Goal: Transaction & Acquisition: Purchase product/service

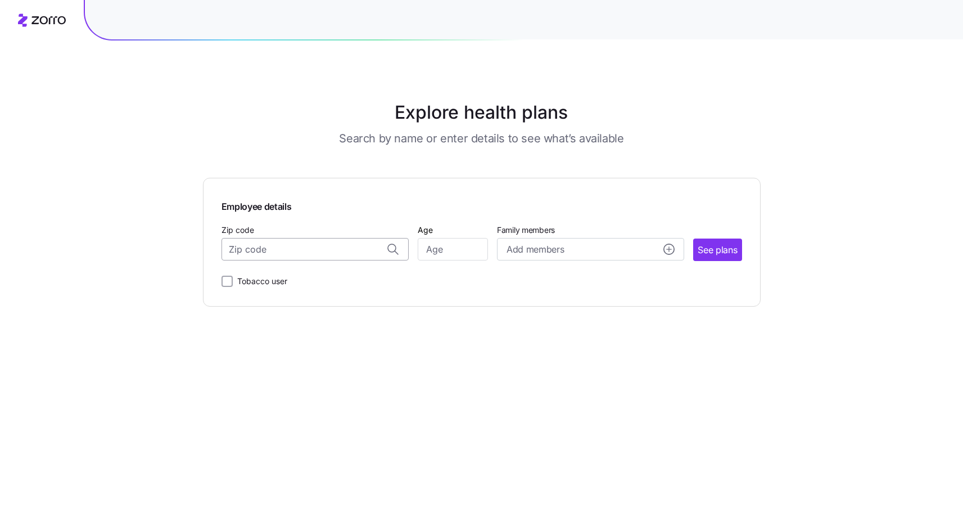
click at [375, 257] on input "Zip code" at bounding box center [315, 249] width 187 height 22
type input "07876"
click at [462, 263] on div "Employee details Zip code 78763, [GEOGRAPHIC_DATA], [GEOGRAPHIC_DATA], [GEOGRAP…" at bounding box center [482, 242] width 521 height 92
click at [376, 247] on input "Zip code" at bounding box center [315, 249] width 187 height 22
click at [276, 279] on span "07876, [GEOGRAPHIC_DATA], [GEOGRAPHIC_DATA]" at bounding box center [312, 279] width 157 height 14
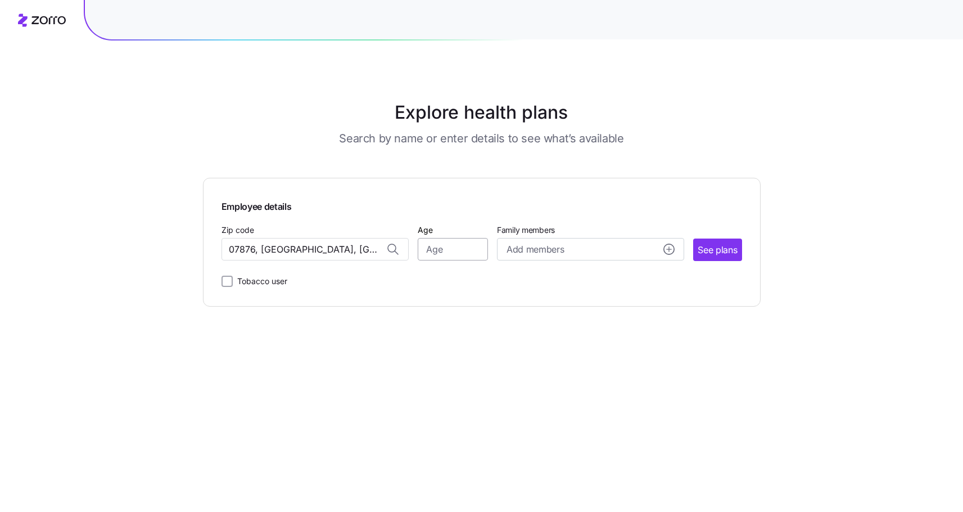
type input "07876, [GEOGRAPHIC_DATA], [GEOGRAPHIC_DATA]"
click at [439, 253] on input "Age" at bounding box center [453, 249] width 70 height 22
type input "45"
click at [531, 247] on span "Add members" at bounding box center [535, 249] width 57 height 14
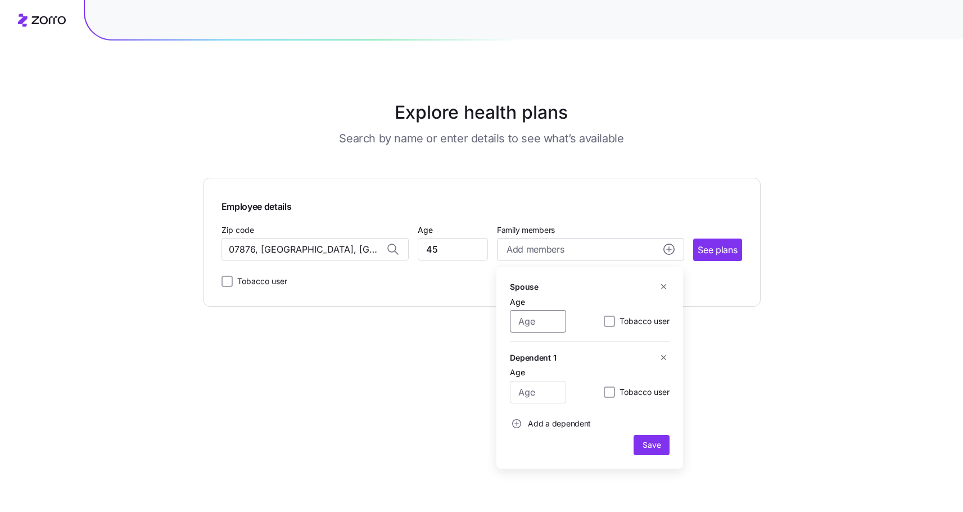
click at [545, 318] on input "Age" at bounding box center [538, 321] width 56 height 22
type input "44"
click at [555, 396] on input "Age" at bounding box center [538, 392] width 56 height 22
type input "22"
click at [551, 431] on button "Add a dependent" at bounding box center [550, 423] width 81 height 22
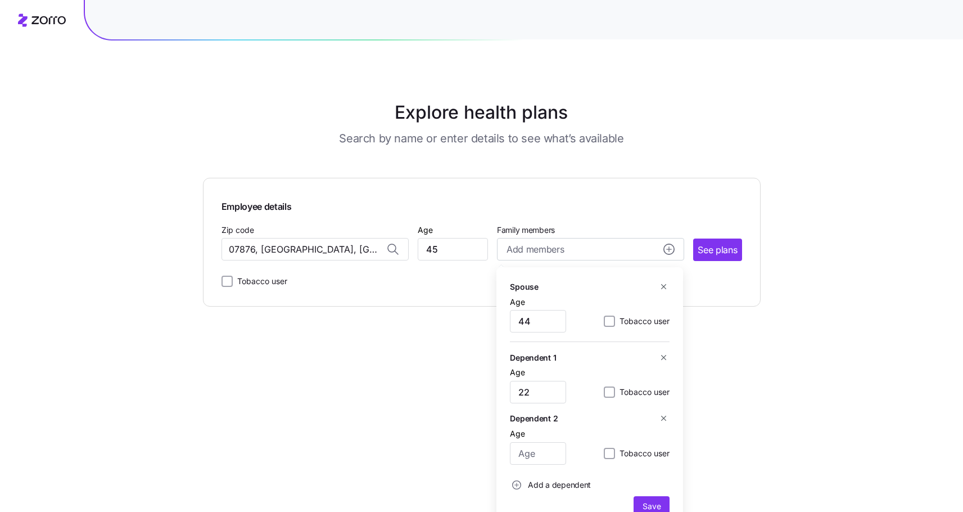
scroll to position [19, 0]
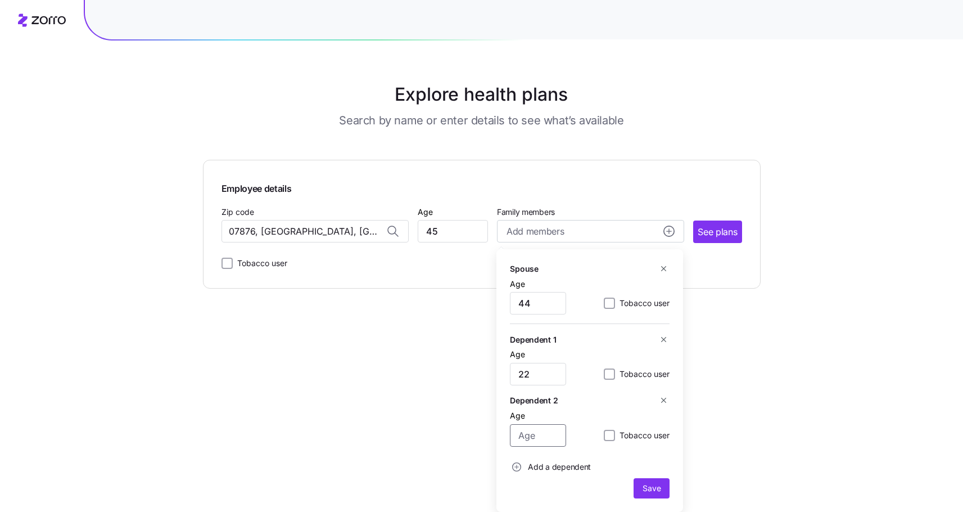
click at [551, 431] on input "Age" at bounding box center [538, 435] width 56 height 22
type input "19"
click at [560, 472] on span "Add a dependent" at bounding box center [559, 466] width 63 height 11
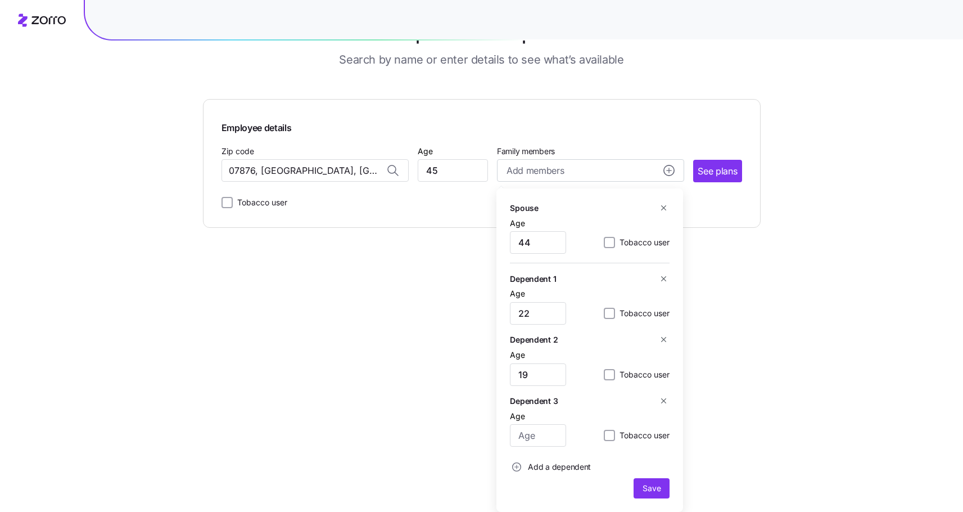
click at [553, 447] on div "Dependent 3 Age Tobacco user" at bounding box center [590, 425] width 160 height 61
click at [553, 438] on input "Age" at bounding box center [538, 435] width 56 height 22
type input "16"
click at [539, 463] on span "Add a dependent" at bounding box center [559, 466] width 63 height 11
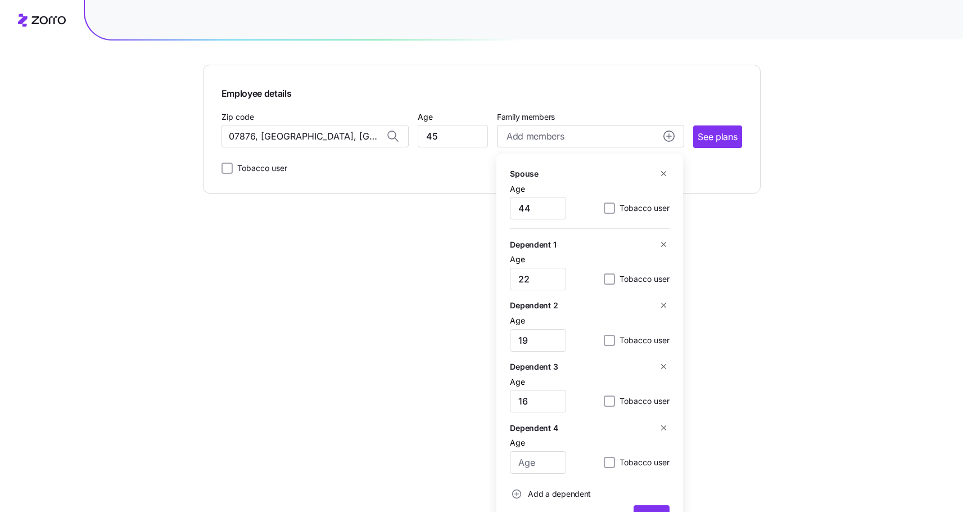
scroll to position [141, 0]
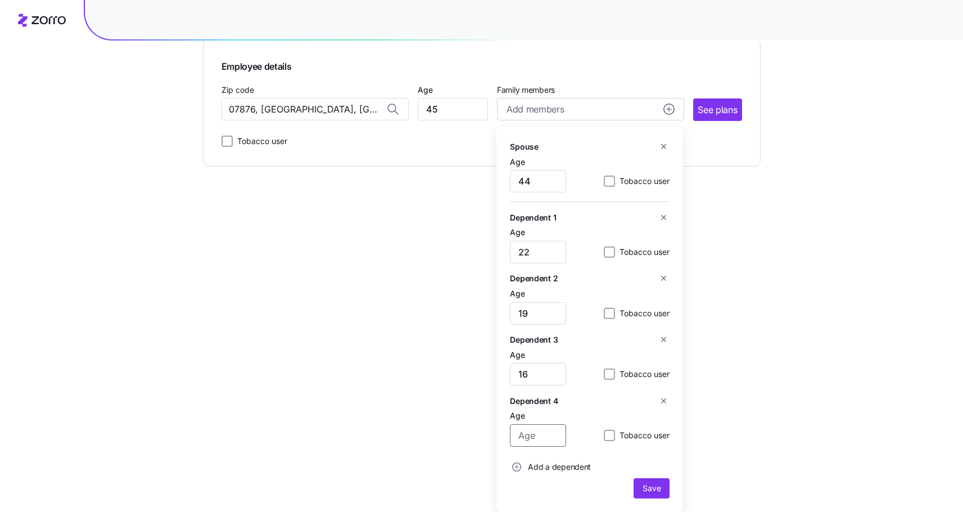
click at [538, 439] on input "Age" at bounding box center [538, 435] width 56 height 22
type input "14"
click at [530, 472] on span "Add a dependent" at bounding box center [559, 466] width 63 height 11
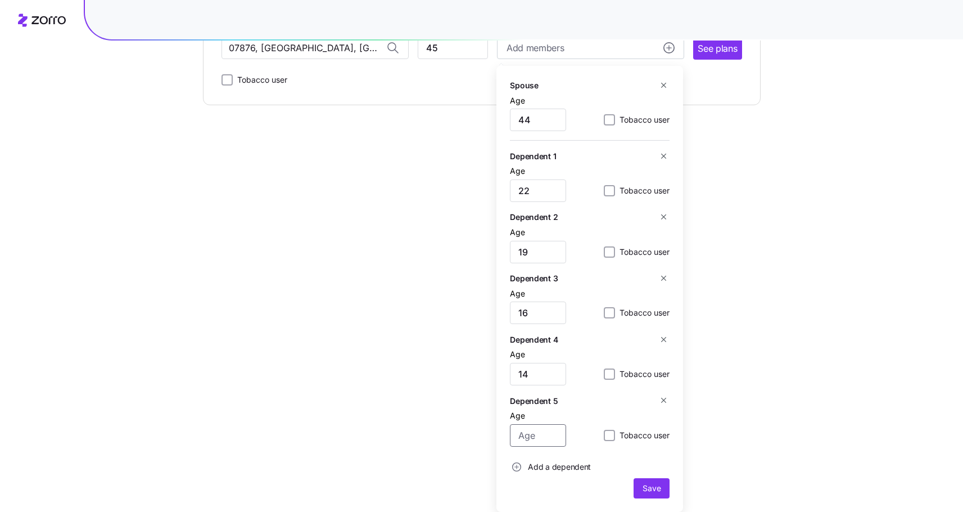
click at [531, 436] on input "Age" at bounding box center [538, 435] width 56 height 22
type input "12"
click at [650, 490] on span "Save" at bounding box center [652, 488] width 18 height 11
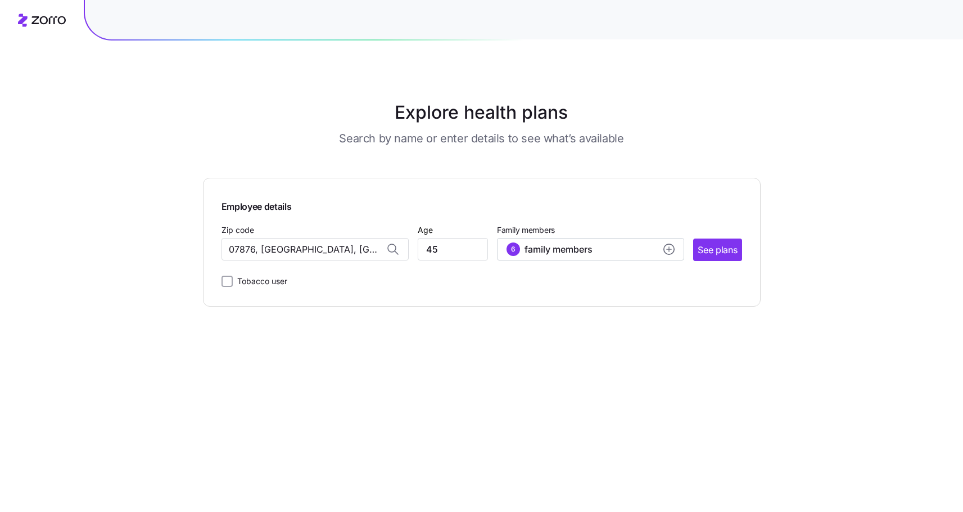
scroll to position [0, 0]
click at [715, 250] on span "See plans" at bounding box center [717, 250] width 39 height 14
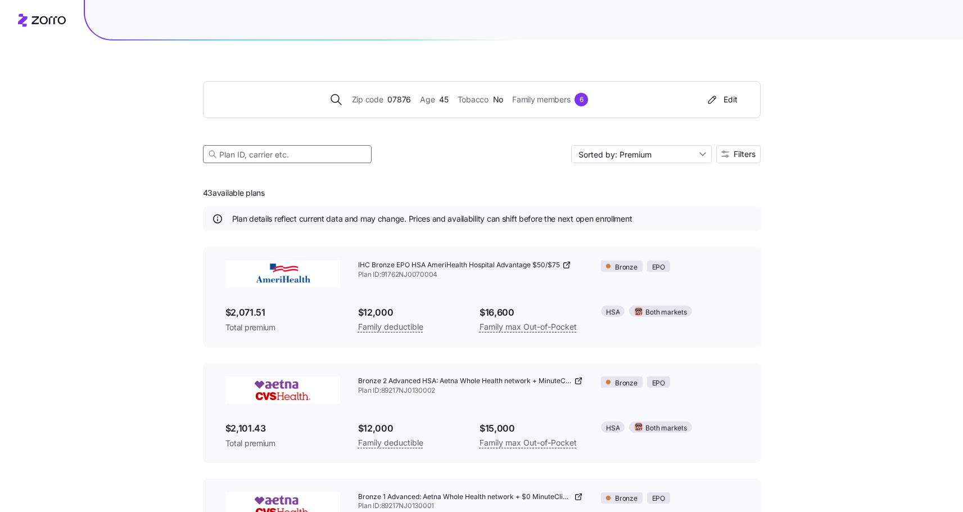
click at [324, 151] on input at bounding box center [287, 154] width 169 height 18
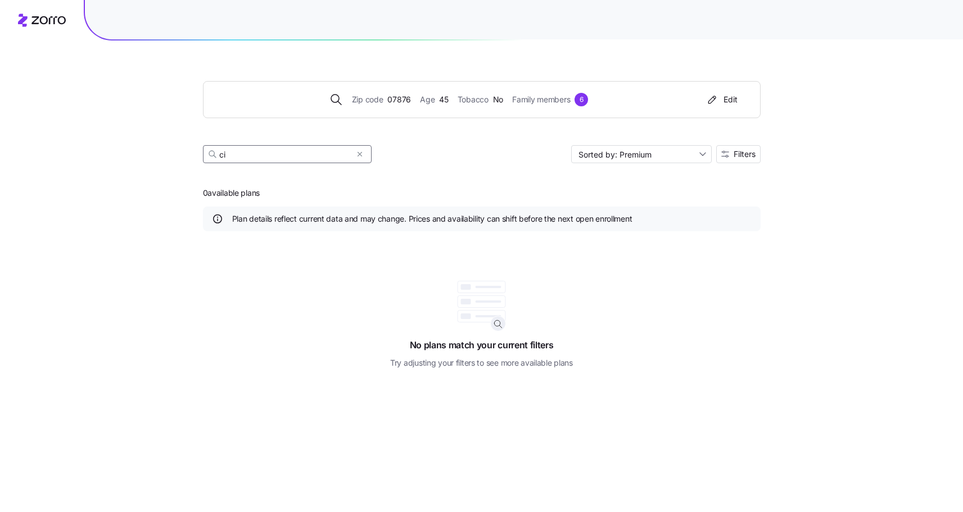
type input "c"
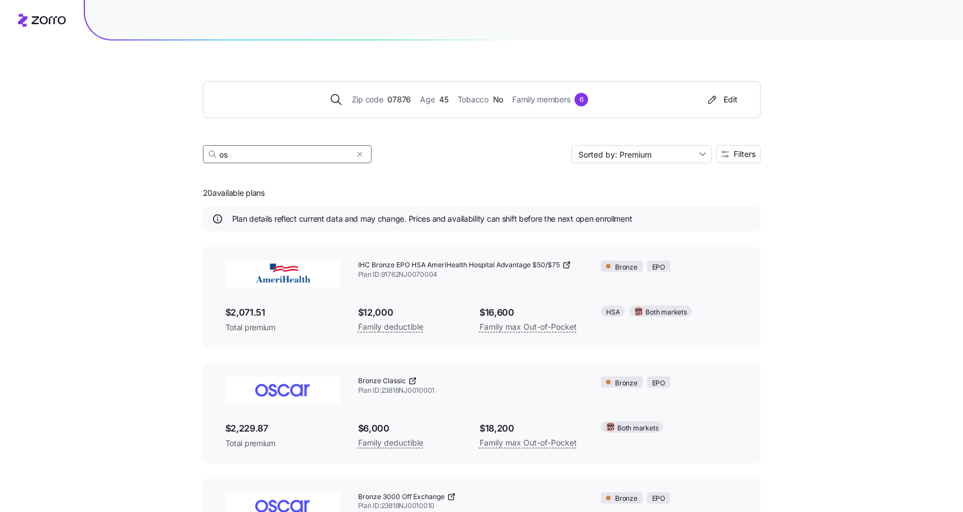
type input "o"
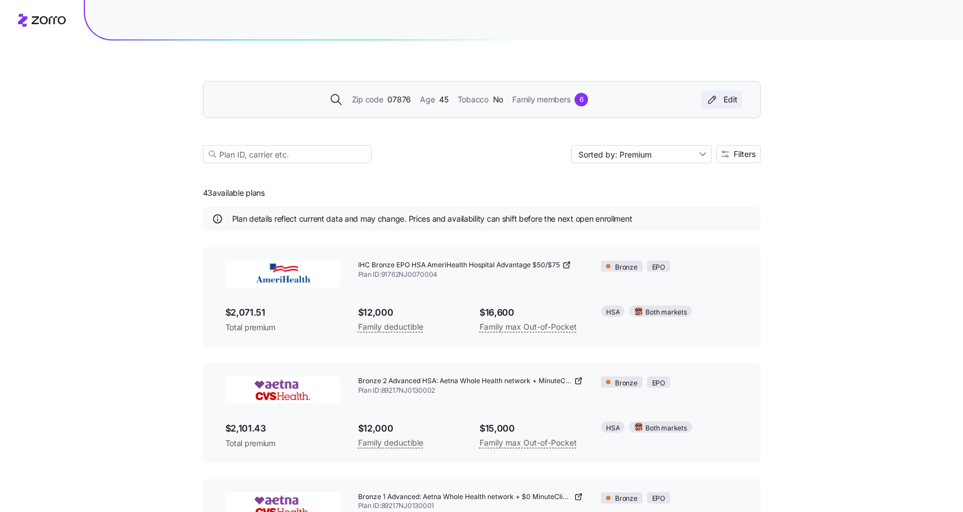
click at [713, 101] on icon "button" at bounding box center [712, 99] width 7 height 7
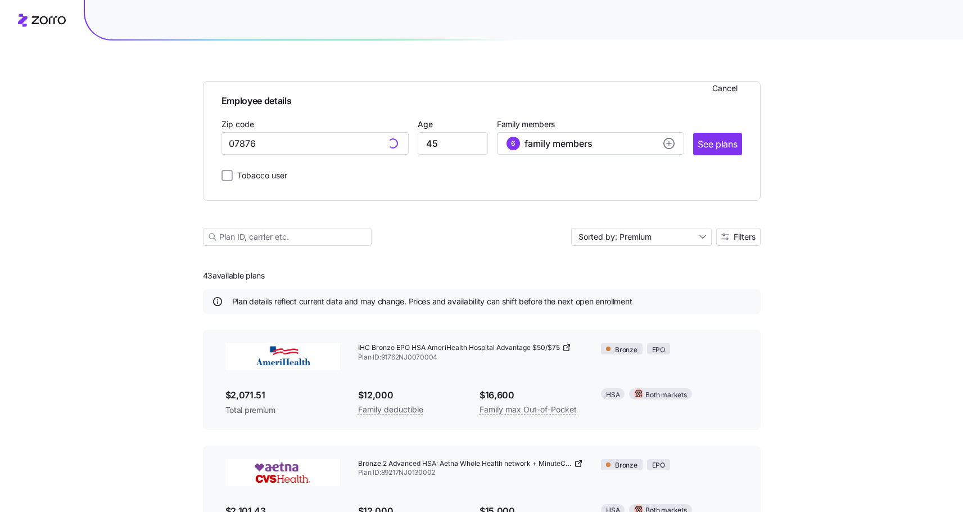
type input "07876, [GEOGRAPHIC_DATA], [GEOGRAPHIC_DATA]"
click at [660, 142] on div "6 family members" at bounding box center [591, 143] width 168 height 13
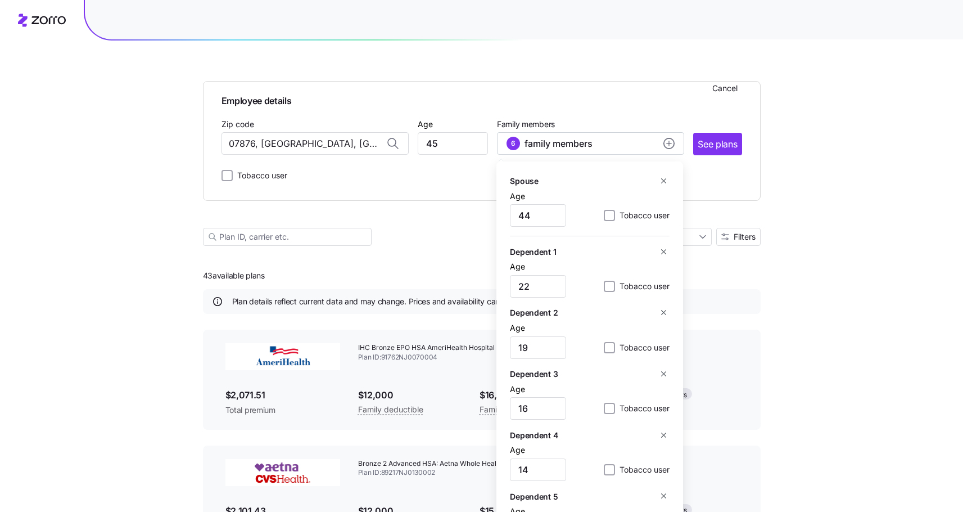
click at [662, 181] on icon "button" at bounding box center [664, 181] width 8 height 8
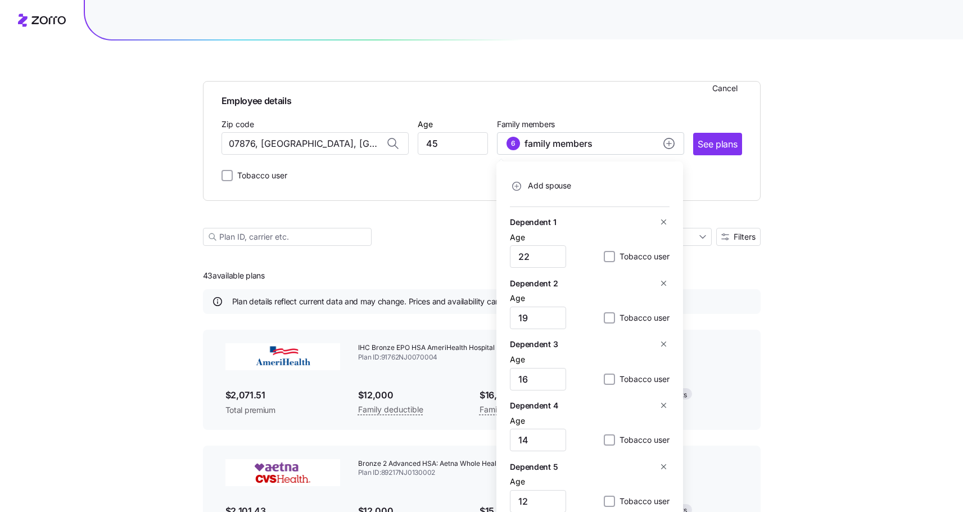
click at [662, 218] on button "button" at bounding box center [663, 222] width 12 height 12
click at [654, 489] on span "Save" at bounding box center [652, 492] width 18 height 11
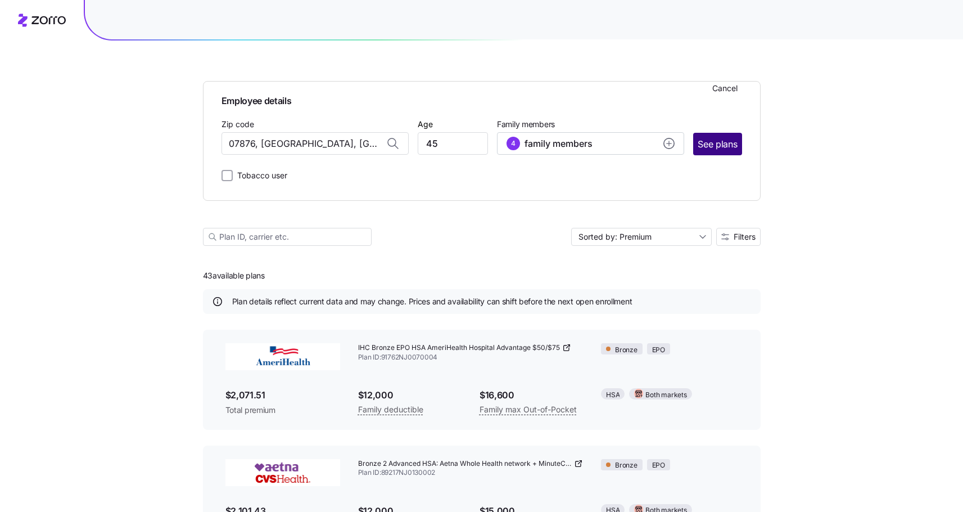
click at [729, 138] on span "See plans" at bounding box center [717, 144] width 39 height 14
